Goal: Check status

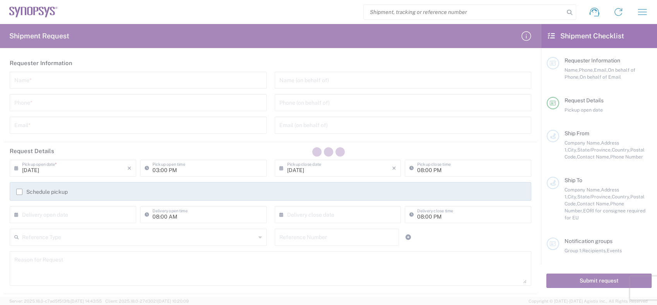
type input "[GEOGRAPHIC_DATA]"
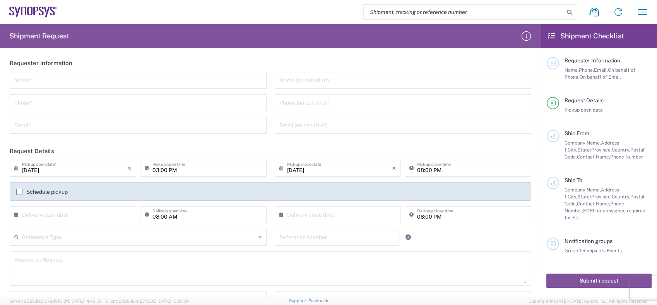
click at [382, 12] on input "search" at bounding box center [464, 12] width 200 height 15
paste input "56758472"
type input "56758472"
click at [570, 13] on icon at bounding box center [569, 12] width 11 height 11
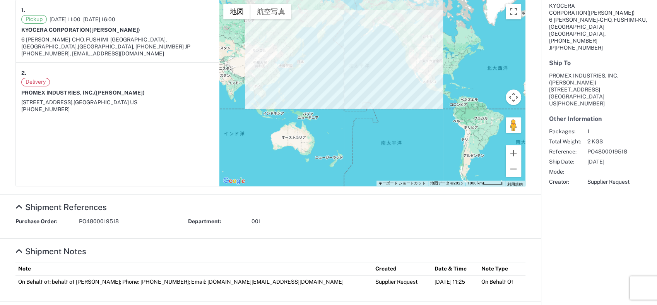
scroll to position [234, 0]
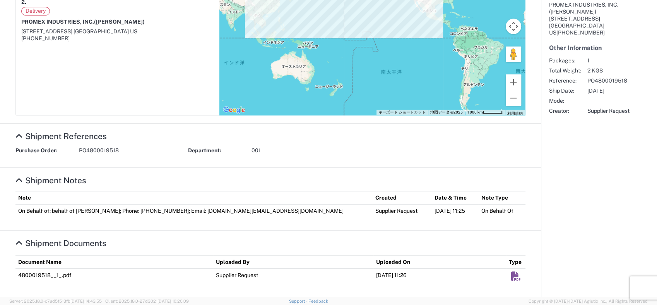
click at [511, 275] on em "Shipment Documents" at bounding box center [516, 276] width 10 height 10
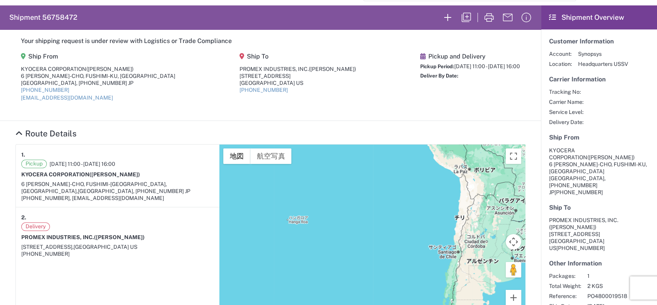
scroll to position [0, 0]
